Goal: Book appointment/travel/reservation

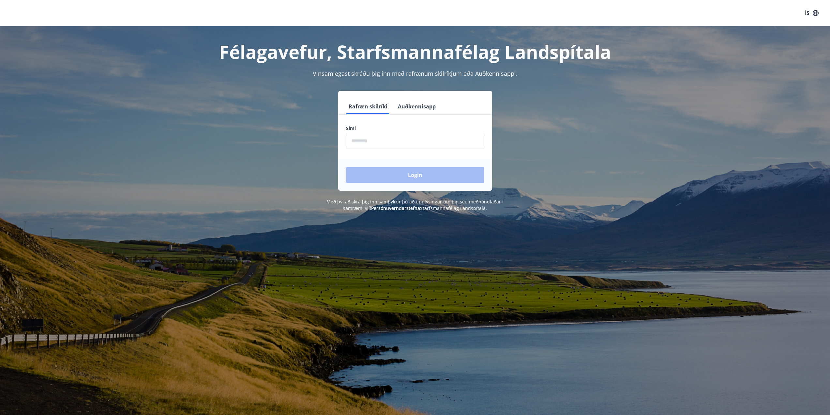
click at [391, 143] on input "phone" at bounding box center [415, 141] width 138 height 16
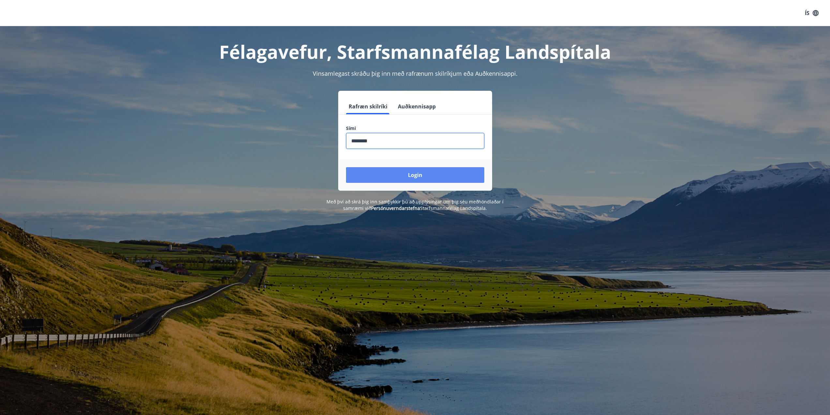
type input "********"
click at [429, 177] on button "Login" at bounding box center [415, 175] width 138 height 16
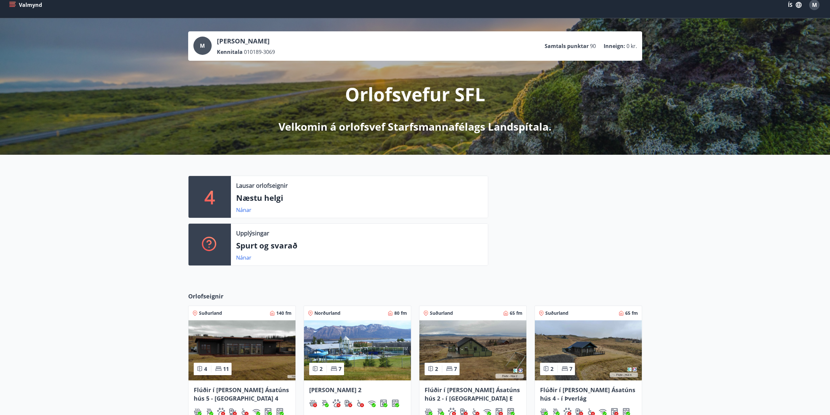
scroll to position [132, 0]
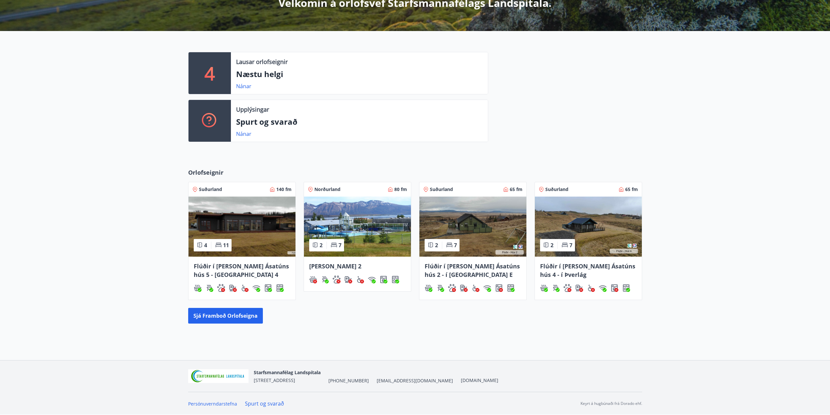
click at [267, 79] on p "Næstu helgi" at bounding box center [359, 73] width 247 height 11
click at [246, 84] on link "Nánar" at bounding box center [243, 86] width 15 height 7
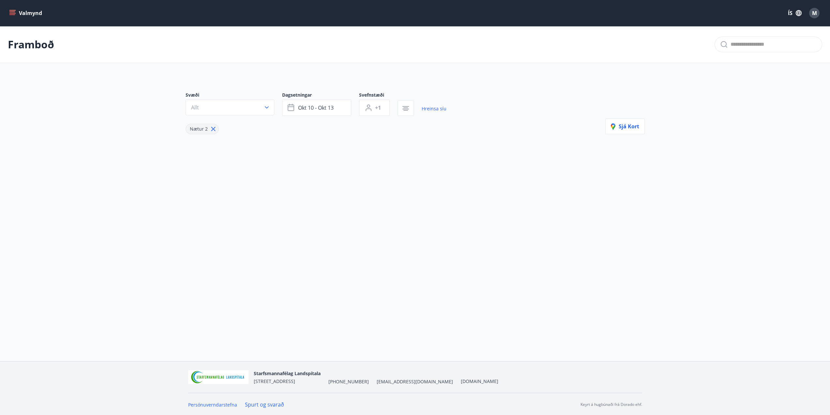
type input "*"
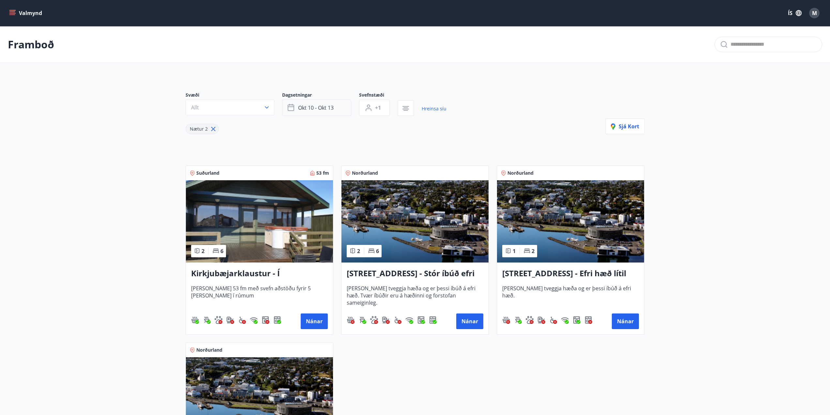
click at [335, 103] on button "okt 10 - okt 13" at bounding box center [316, 107] width 69 height 16
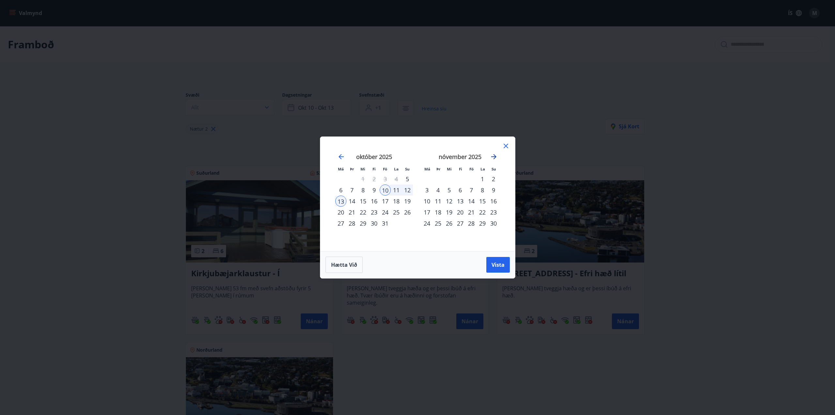
click at [494, 156] on icon "Move forward to switch to the next month." at bounding box center [494, 157] width 8 height 8
click at [341, 158] on icon "Move backward to switch to the previous month." at bounding box center [341, 157] width 8 height 8
click at [386, 203] on div "17" at bounding box center [385, 200] width 11 height 11
click at [349, 213] on div "21" at bounding box center [351, 211] width 11 height 11
click at [496, 264] on span "Vista" at bounding box center [497, 264] width 13 height 7
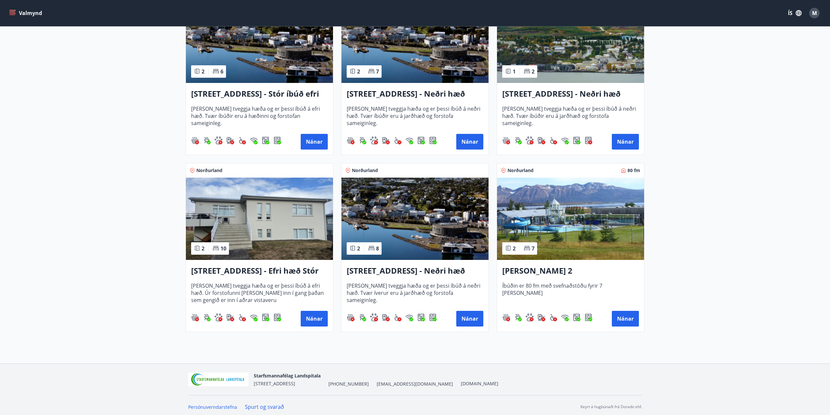
scroll to position [183, 0]
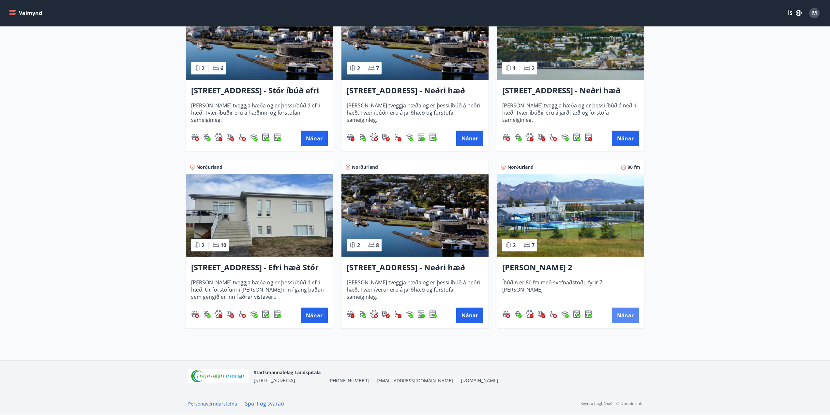
click at [633, 318] on button "Nánar" at bounding box center [625, 315] width 27 height 16
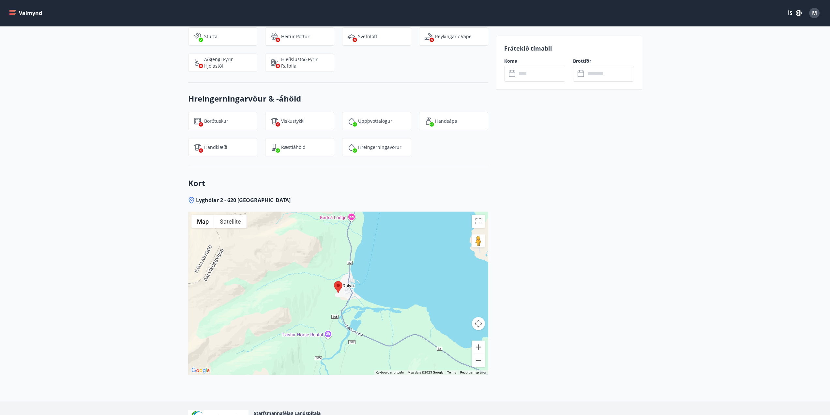
scroll to position [844, 0]
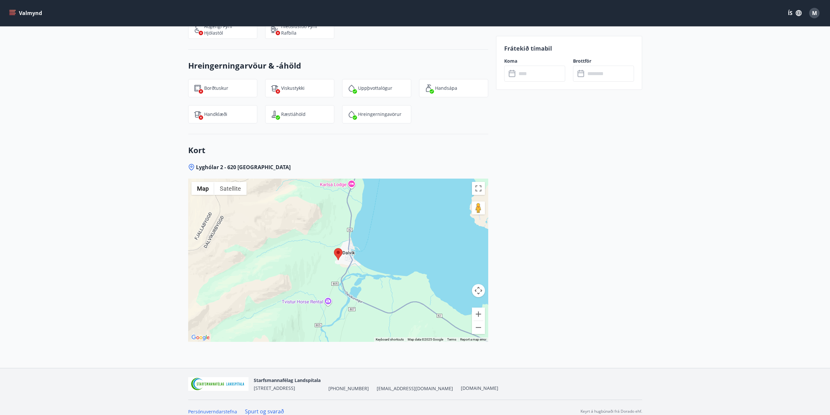
drag, startPoint x: 119, startPoint y: 190, endPoint x: 135, endPoint y: 234, distance: 46.6
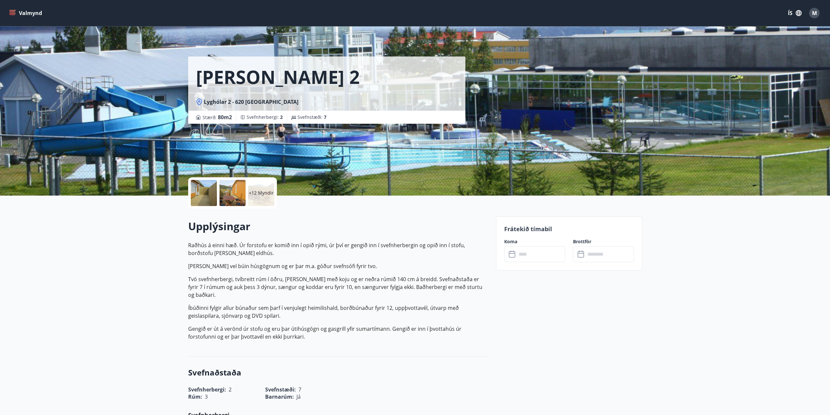
scroll to position [0, 0]
drag, startPoint x: 152, startPoint y: 332, endPoint x: 607, endPoint y: 269, distance: 459.3
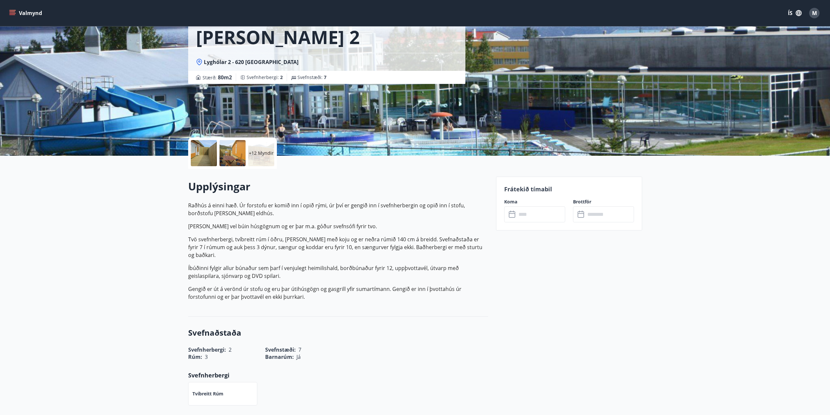
drag, startPoint x: 160, startPoint y: 223, endPoint x: 160, endPoint y: 234, distance: 10.8
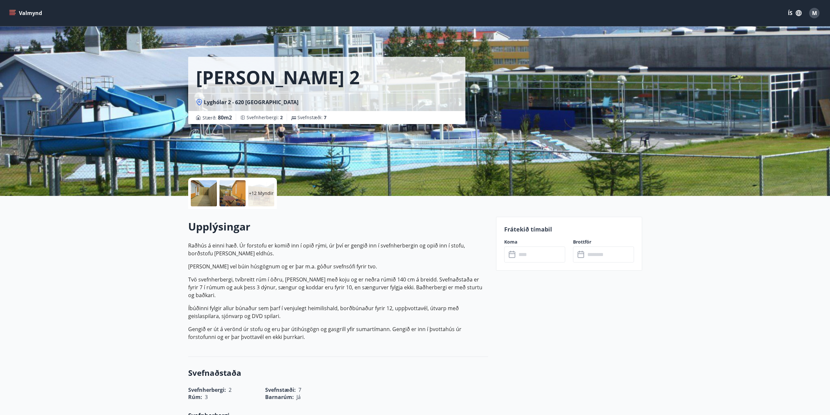
drag, startPoint x: 167, startPoint y: 293, endPoint x: 184, endPoint y: 120, distance: 174.0
click at [792, 13] on button "ÍS" at bounding box center [794, 13] width 21 height 12
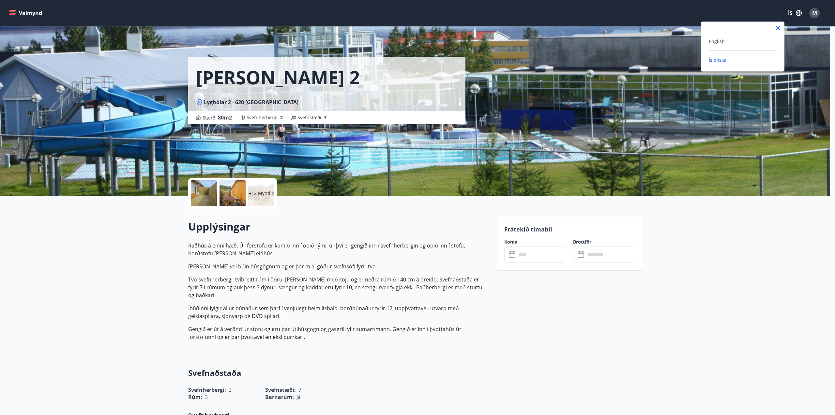
click at [746, 10] on div at bounding box center [417, 207] width 835 height 415
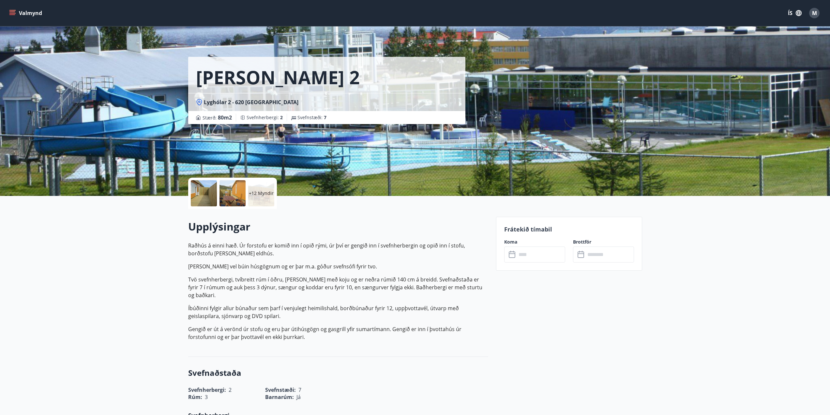
click at [815, 11] on span "M" at bounding box center [814, 12] width 5 height 7
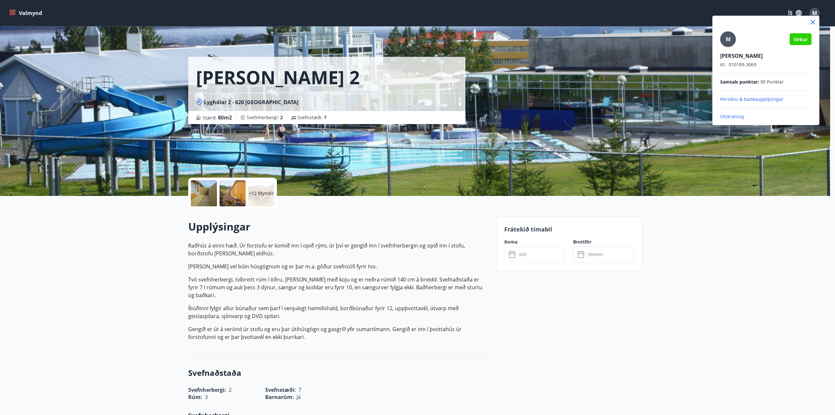
click at [672, 288] on div at bounding box center [417, 207] width 835 height 415
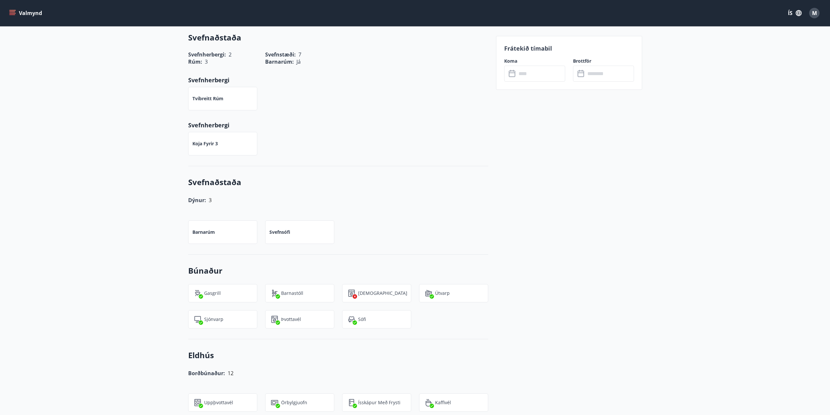
scroll to position [148, 0]
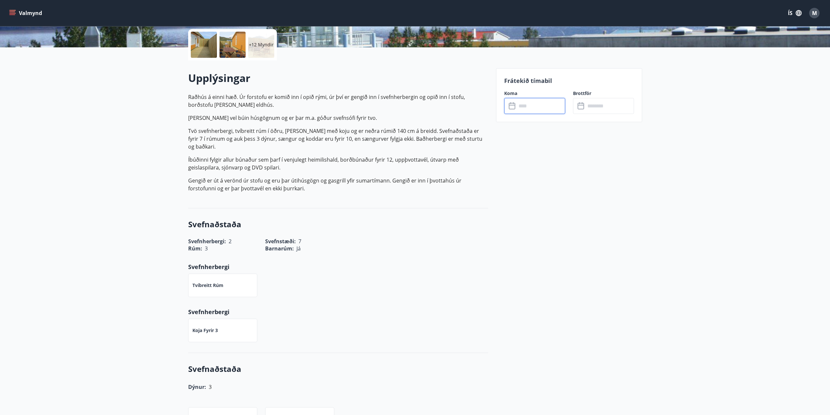
click at [545, 107] on input "text" at bounding box center [541, 106] width 49 height 16
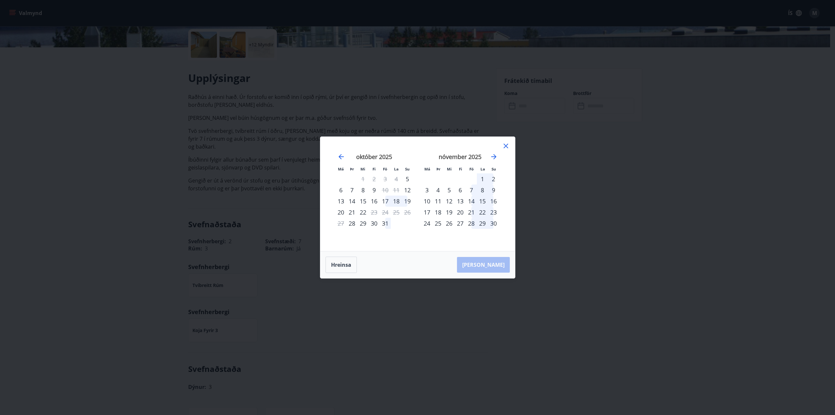
click at [617, 113] on div "Má Þr Mi Fi Fö La Su Má Þr Mi Fi Fö La Su september 2025 1 2 3 4 5 6 7 8 9 10 1…" at bounding box center [417, 207] width 835 height 415
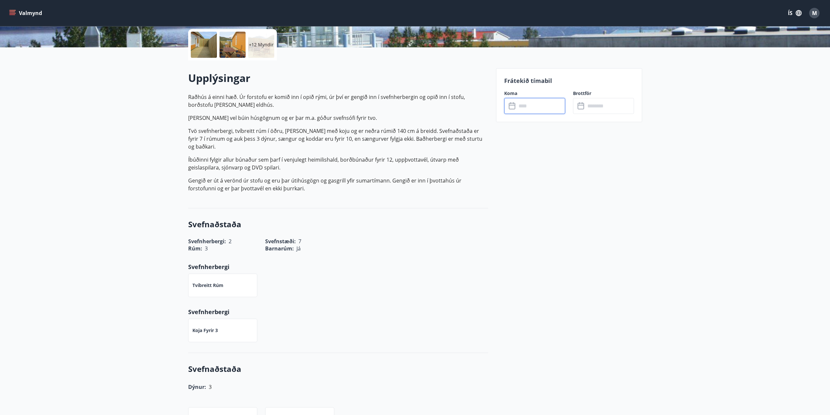
click at [538, 107] on input "text" at bounding box center [541, 106] width 49 height 16
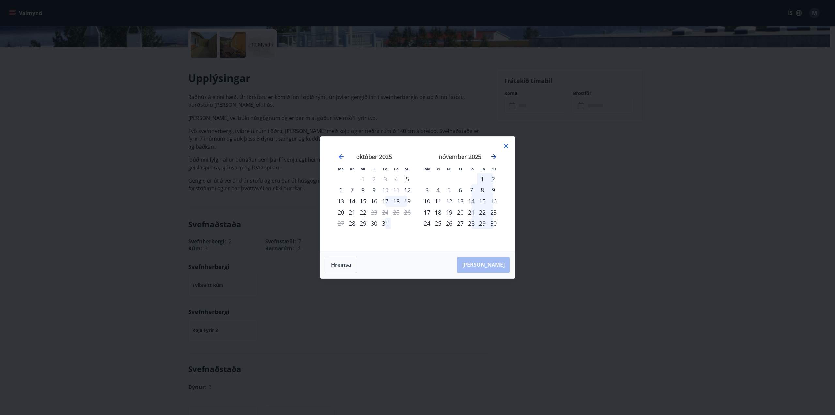
click at [496, 155] on icon "Move forward to switch to the next month." at bounding box center [494, 157] width 8 height 8
click at [493, 212] on div "28" at bounding box center [493, 211] width 11 height 11
click at [493, 157] on icon "Move forward to switch to the next month." at bounding box center [494, 157] width 8 height 8
click at [494, 179] on div "4" at bounding box center [493, 178] width 11 height 11
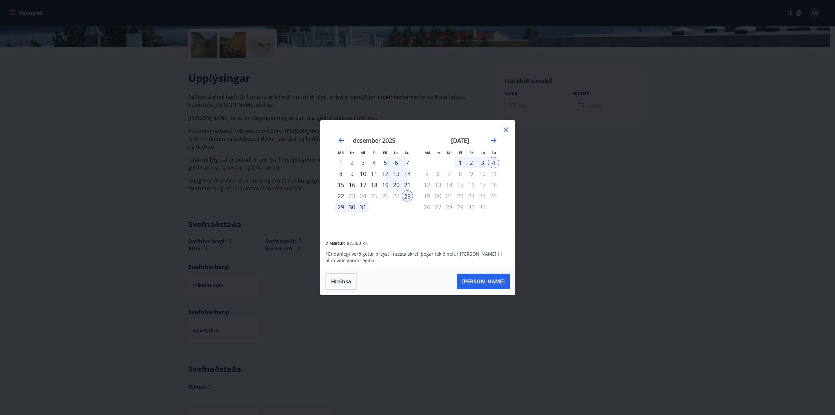
click at [505, 131] on icon at bounding box center [506, 130] width 8 height 8
